Goal: Transaction & Acquisition: Purchase product/service

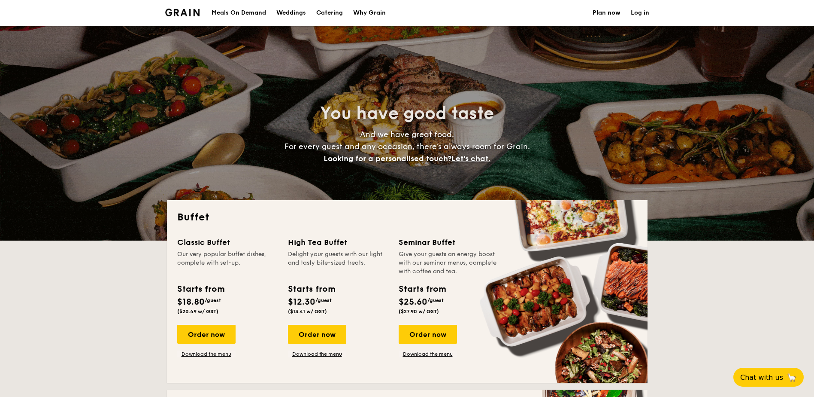
select select
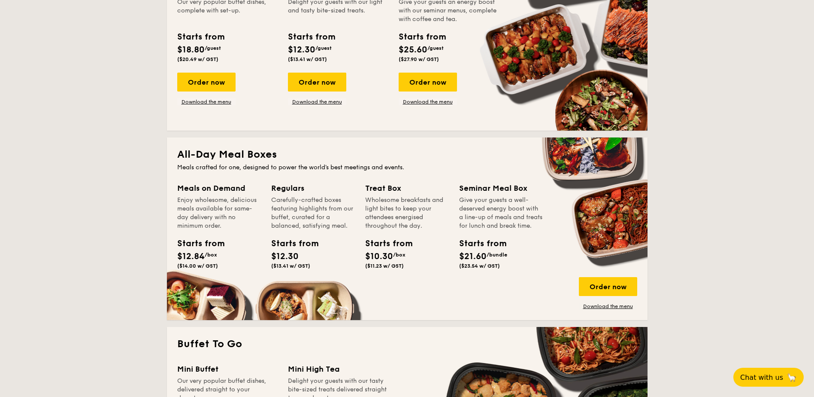
scroll to position [258, 0]
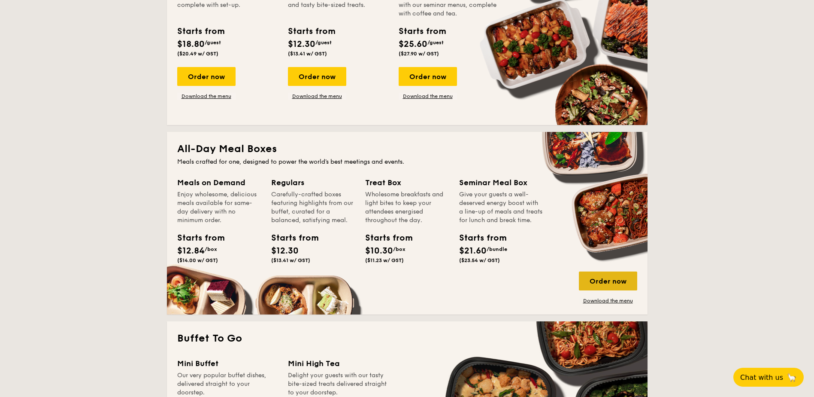
click at [600, 283] on div "Order now" at bounding box center [608, 280] width 58 height 19
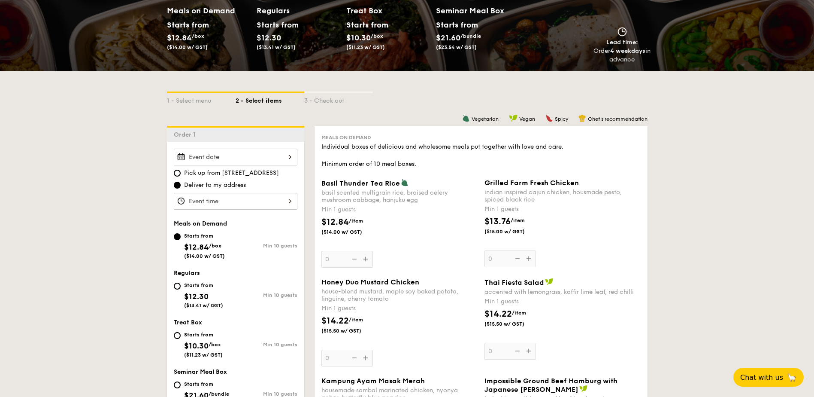
scroll to position [172, 0]
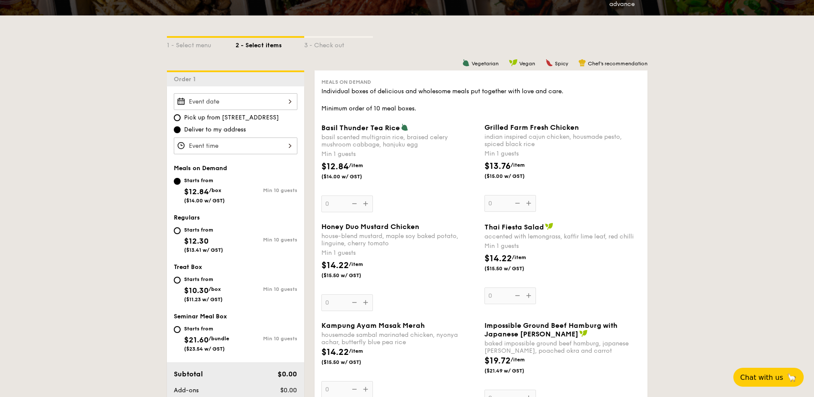
click at [265, 103] on input "Basil Thunder Tea [PERSON_NAME] scented multigrain rice, braised celery mushroo…" at bounding box center [236, 101] width 124 height 17
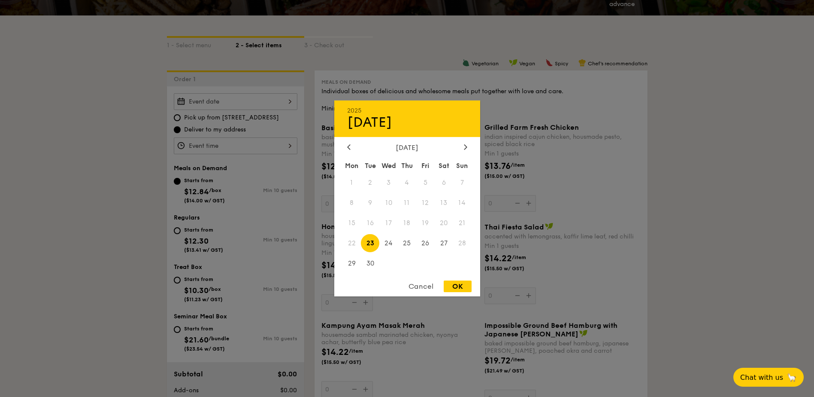
click at [265, 104] on div at bounding box center [407, 198] width 814 height 397
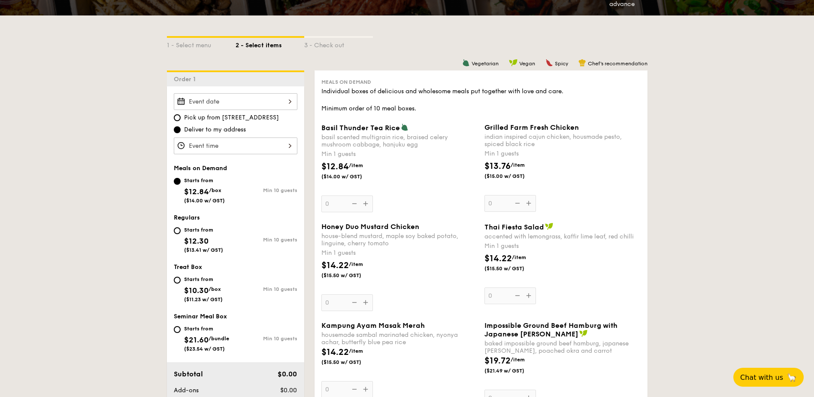
click at [188, 286] on span "$10.30" at bounding box center [196, 289] width 24 height 9
click at [181, 283] on input "Starts from $10.30 /box ($11.23 w/ GST) Min 10 guests" at bounding box center [177, 279] width 7 height 7
radio input "true"
